Goal: Information Seeking & Learning: Understand process/instructions

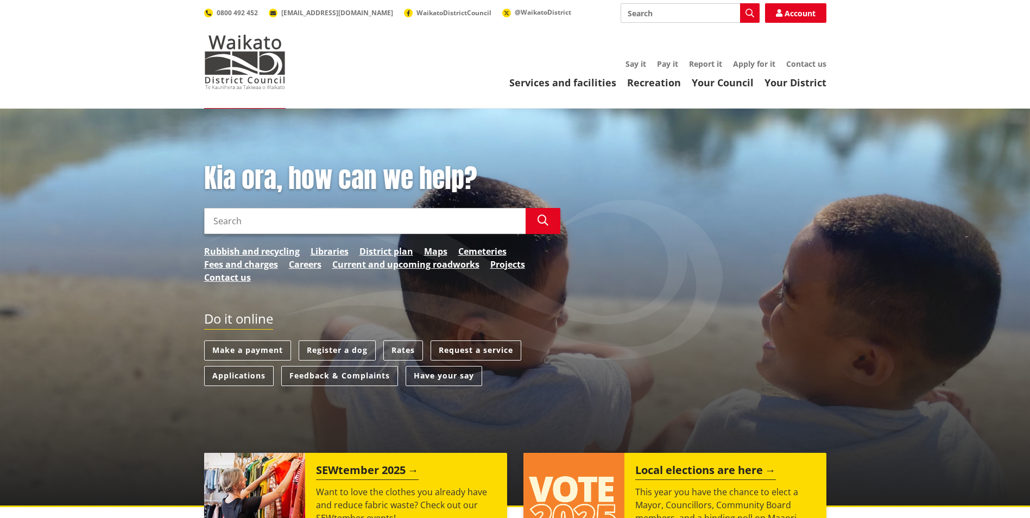
click at [369, 210] on input "Search" at bounding box center [364, 221] width 321 height 26
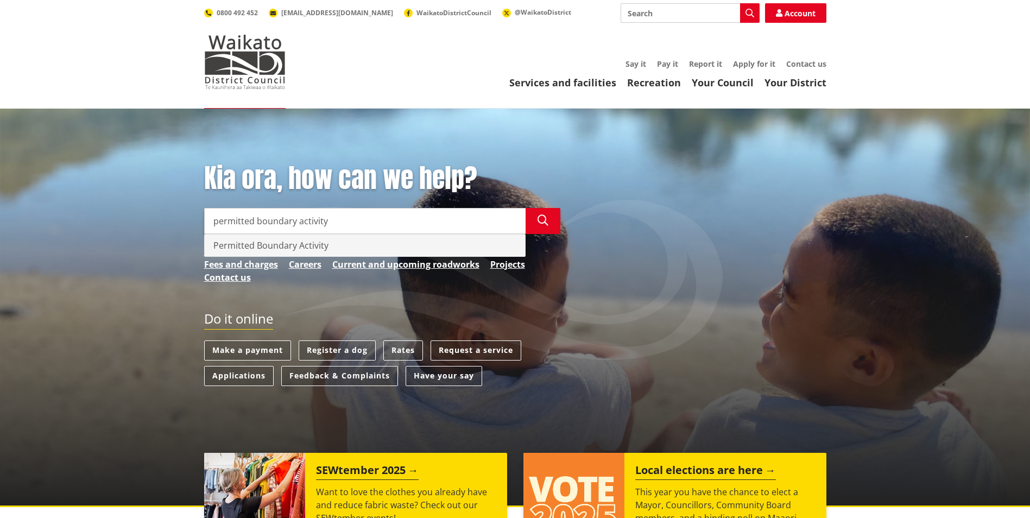
click at [340, 246] on div "Permitted Boundary Activity" at bounding box center [365, 245] width 320 height 22
click at [259, 243] on div "Permitted Boundary Activity" at bounding box center [365, 245] width 320 height 22
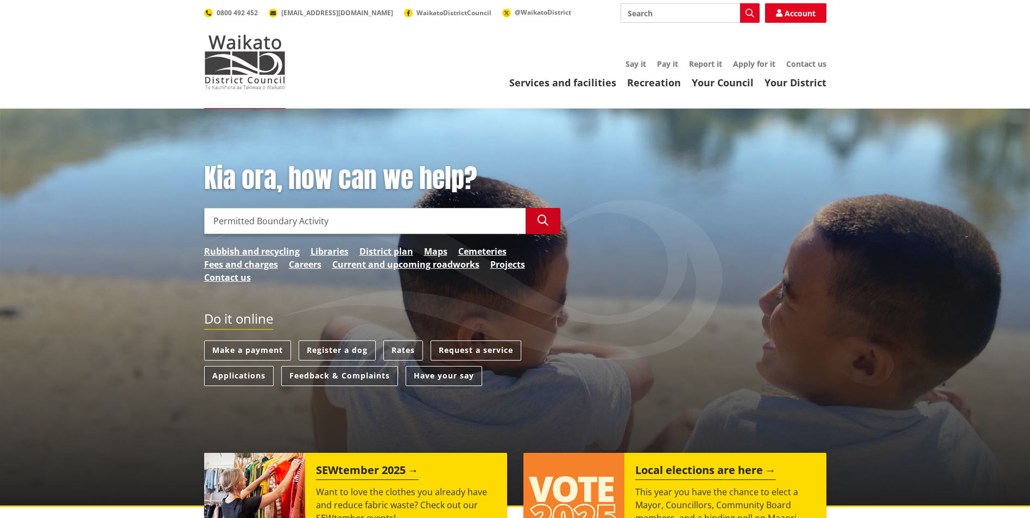
type input "Permitted Boundary Activity"
click at [543, 221] on icon "button" at bounding box center [542, 220] width 11 height 11
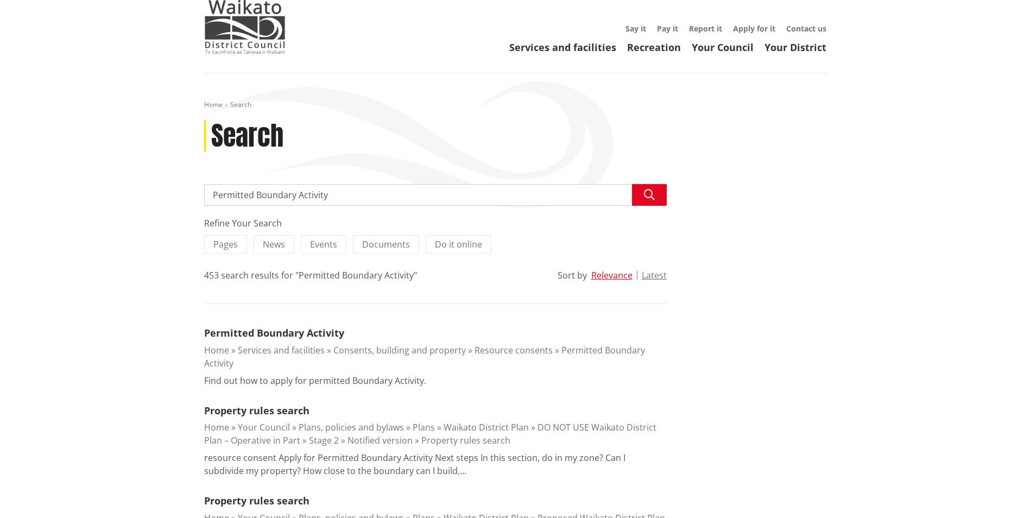
scroll to position [54, 0]
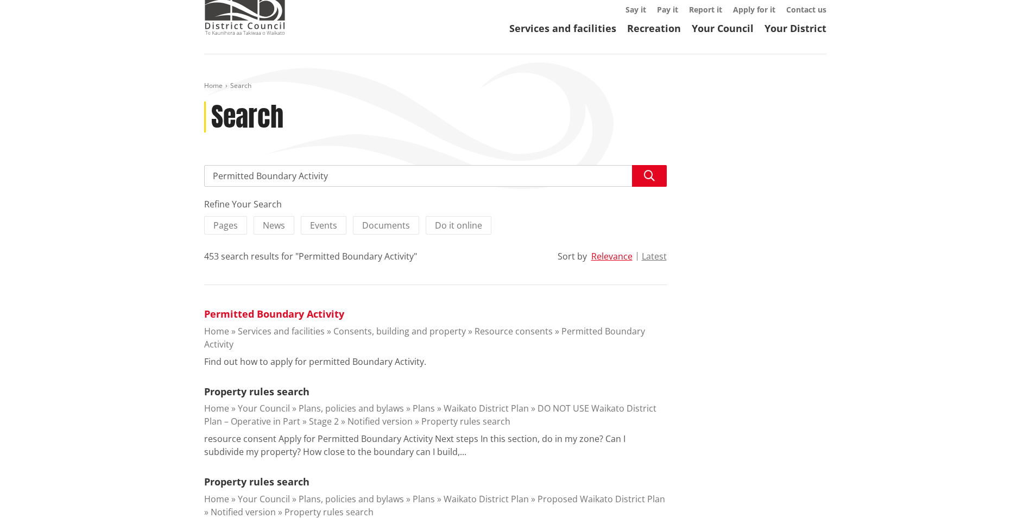
click at [322, 310] on link "Permitted Boundary Activity" at bounding box center [274, 313] width 140 height 13
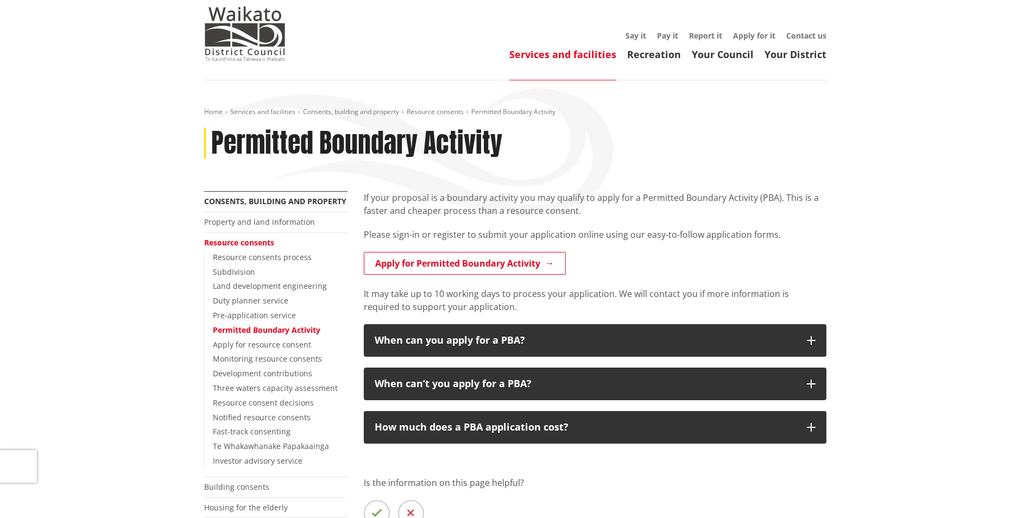
scroll to position [54, 0]
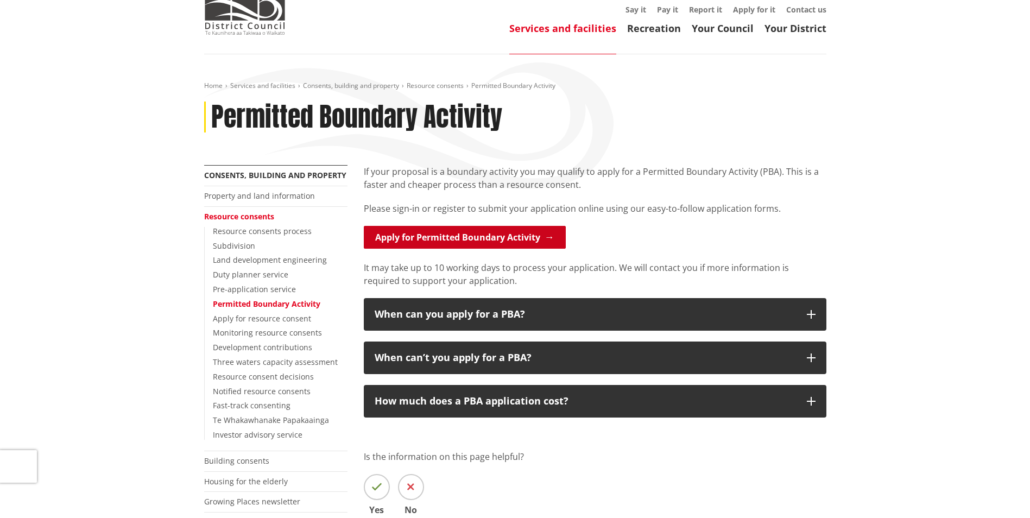
click at [485, 235] on link "Apply for Permitted Boundary Activity" at bounding box center [465, 237] width 202 height 23
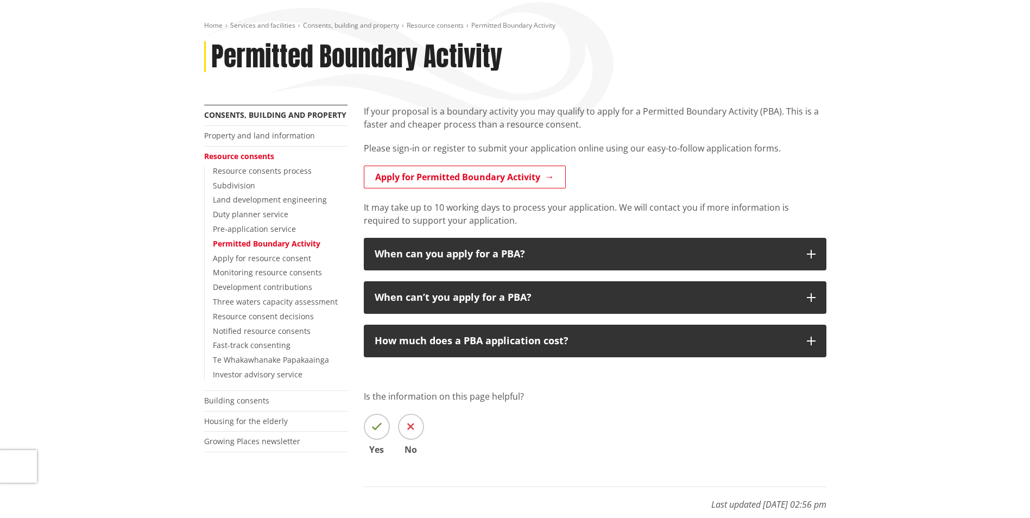
scroll to position [109, 0]
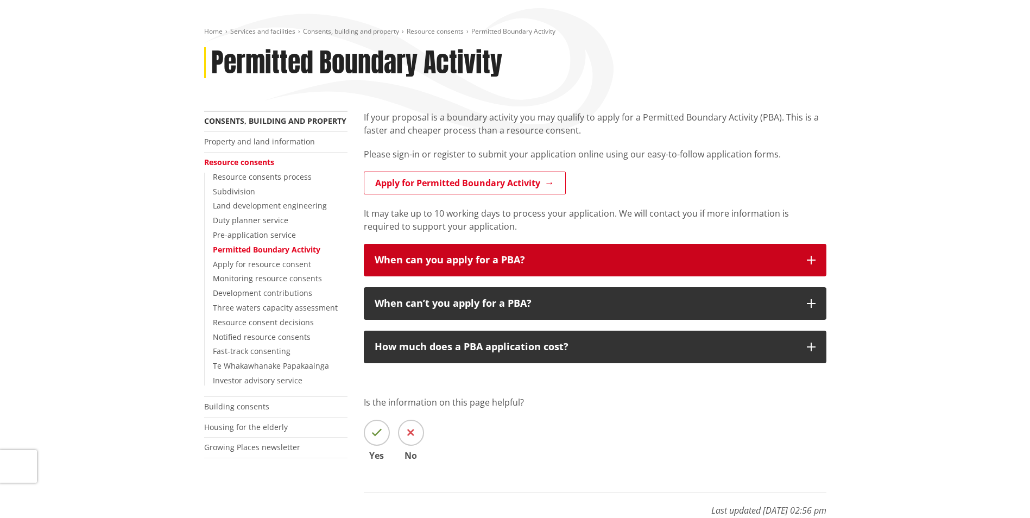
click at [613, 257] on div "When can you apply for a PBA?" at bounding box center [585, 260] width 421 height 11
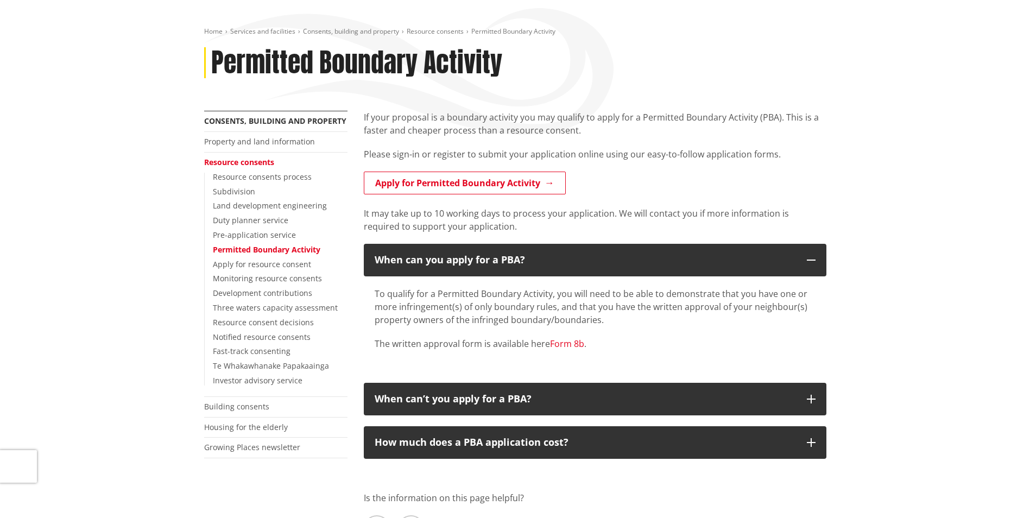
click at [568, 342] on link "Form 8b" at bounding box center [567, 344] width 34 height 12
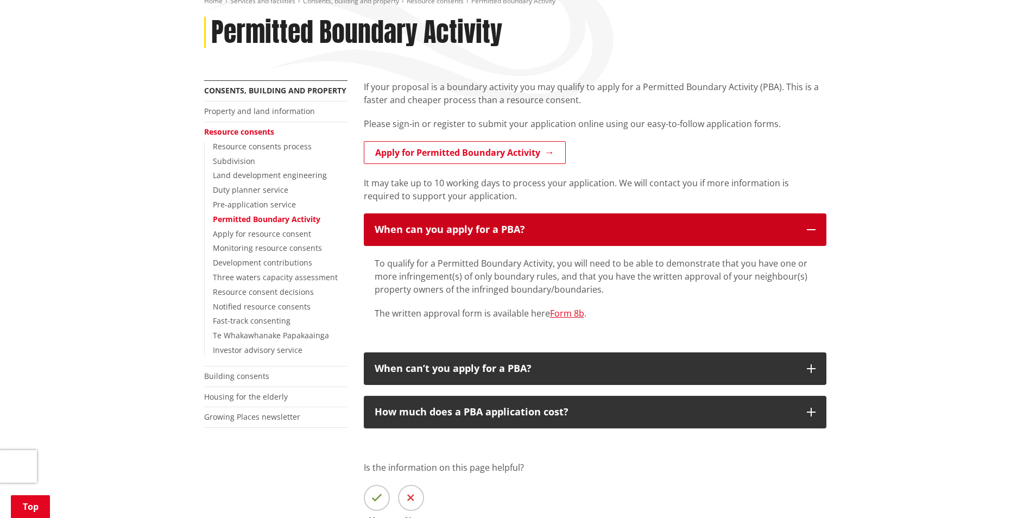
scroll to position [0, 0]
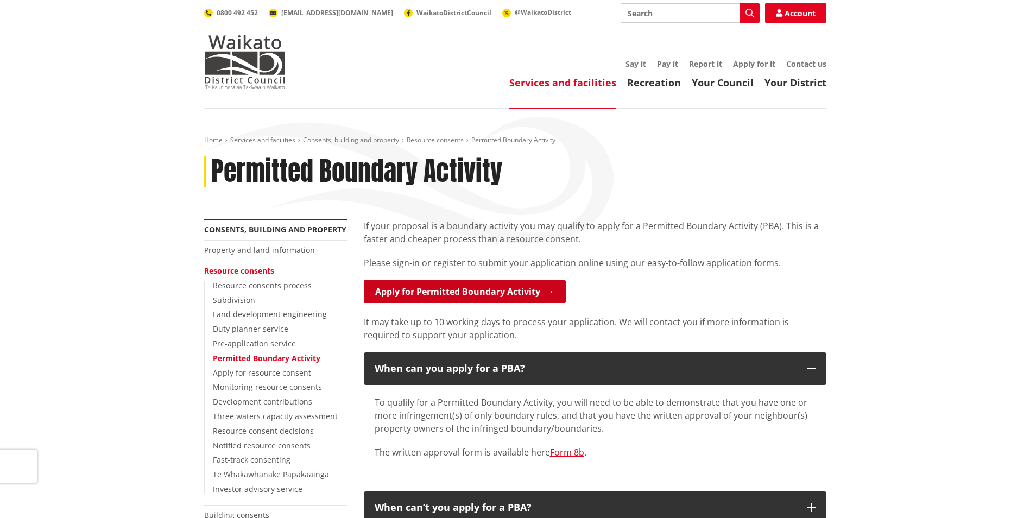
click at [543, 288] on link "Apply for Permitted Boundary Activity" at bounding box center [465, 291] width 202 height 23
